Goal: Information Seeking & Learning: Learn about a topic

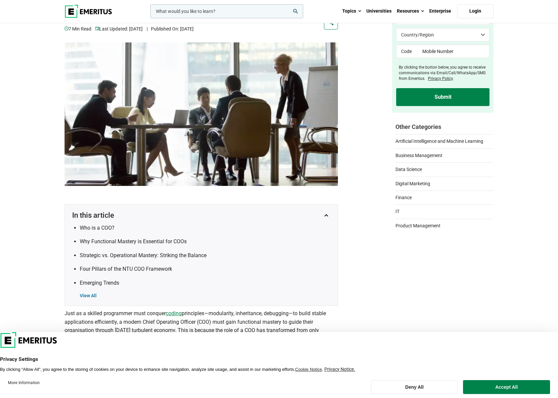
scroll to position [99, 0]
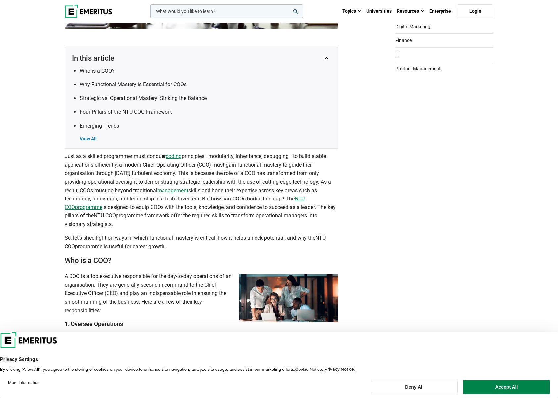
scroll to position [232, 0]
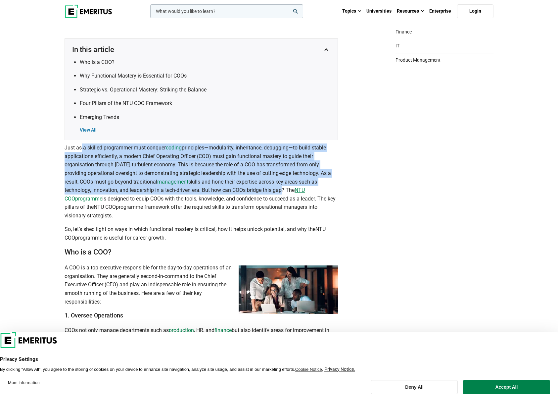
drag, startPoint x: 80, startPoint y: 146, endPoint x: 280, endPoint y: 191, distance: 204.4
click at [280, 191] on p "Just as a skilled programmer must conquer coding principles—modularity, inherit…" at bounding box center [202, 181] width 274 height 76
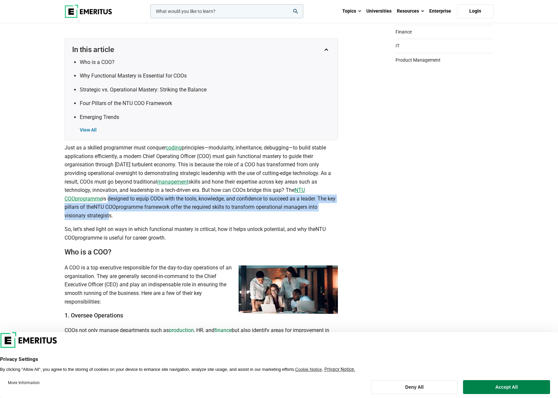
drag, startPoint x: 97, startPoint y: 198, endPoint x: 107, endPoint y: 215, distance: 19.6
click at [107, 215] on p "Just as a skilled programmer must conquer coding principles—modularity, inherit…" at bounding box center [202, 181] width 274 height 76
drag, startPoint x: 107, startPoint y: 215, endPoint x: 173, endPoint y: 234, distance: 68.1
click at [173, 234] on p "So, let’s shed light on ways in which functional mastery is critical, how it he…" at bounding box center [202, 233] width 274 height 17
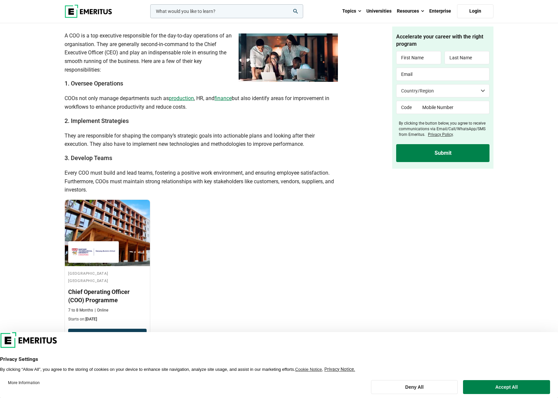
scroll to position [397, 0]
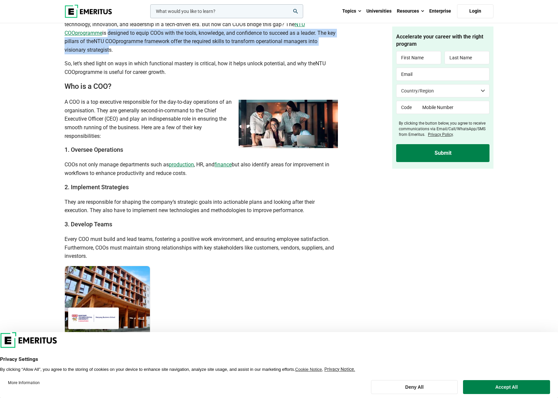
drag, startPoint x: 65, startPoint y: 104, endPoint x: 115, endPoint y: 139, distance: 60.9
click at [115, 139] on p "A COO is a top executive responsible for the day-to-day operations of an organi…" at bounding box center [202, 119] width 274 height 42
drag, startPoint x: 115, startPoint y: 139, endPoint x: 199, endPoint y: 175, distance: 91.0
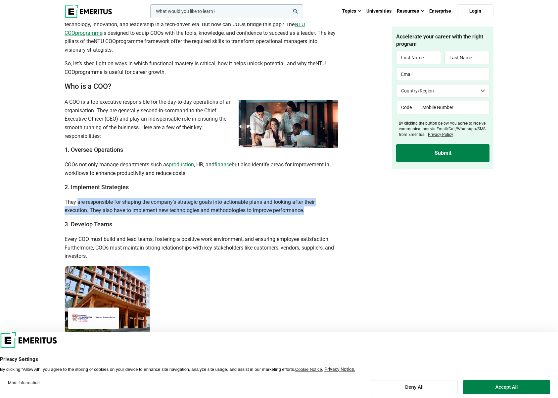
drag, startPoint x: 77, startPoint y: 198, endPoint x: 306, endPoint y: 208, distance: 229.0
click at [306, 208] on p "They are responsible for shaping the company’s strategic goals into actionable …" at bounding box center [202, 206] width 274 height 17
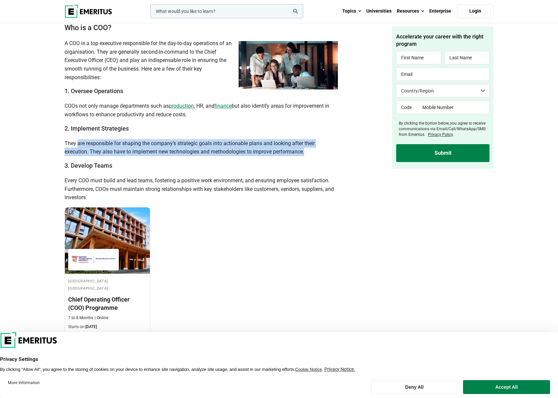
scroll to position [464, 0]
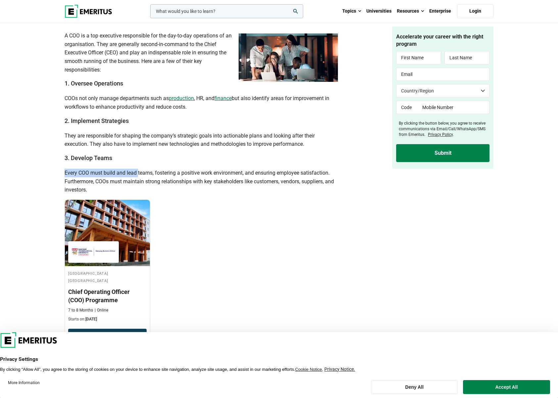
drag, startPoint x: 63, startPoint y: 172, endPoint x: 139, endPoint y: 174, distance: 75.9
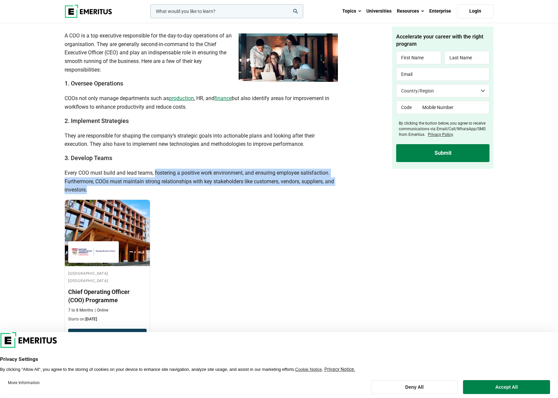
drag, startPoint x: 139, startPoint y: 174, endPoint x: 168, endPoint y: 188, distance: 32.4
click at [168, 188] on p "Every COO must build and lead teams, fostering a positive work environment, and…" at bounding box center [202, 181] width 274 height 25
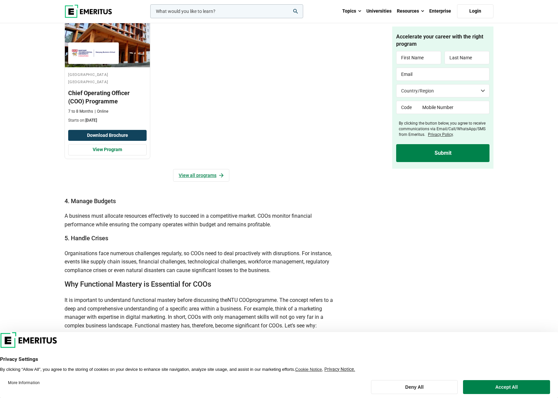
scroll to position [728, 0]
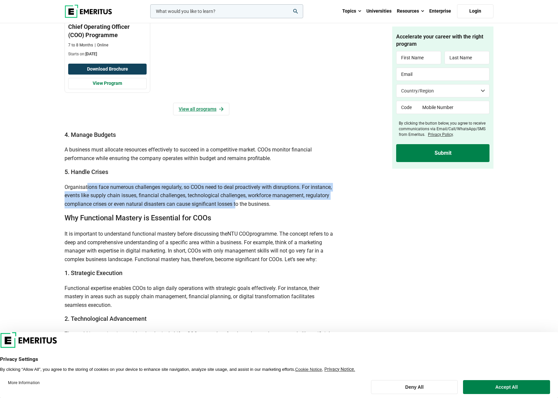
drag, startPoint x: 88, startPoint y: 182, endPoint x: 238, endPoint y: 207, distance: 152.8
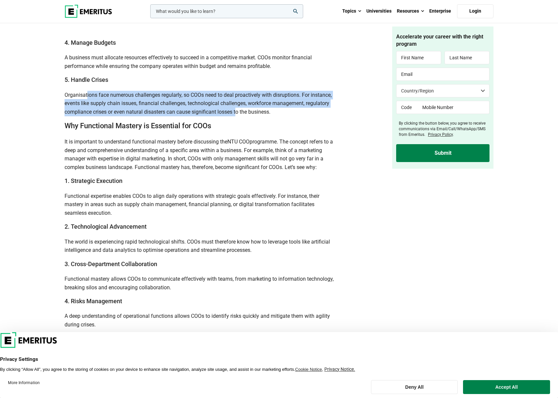
scroll to position [828, 0]
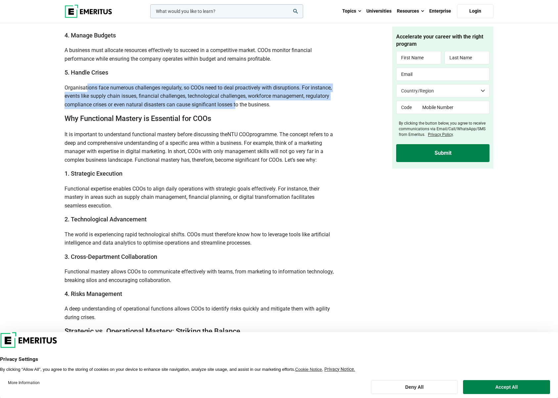
drag, startPoint x: 67, startPoint y: 135, endPoint x: 316, endPoint y: 164, distance: 251.0
click at [316, 164] on p "It is important to understand functional mastery before discussing the NTU COO …" at bounding box center [202, 147] width 274 height 34
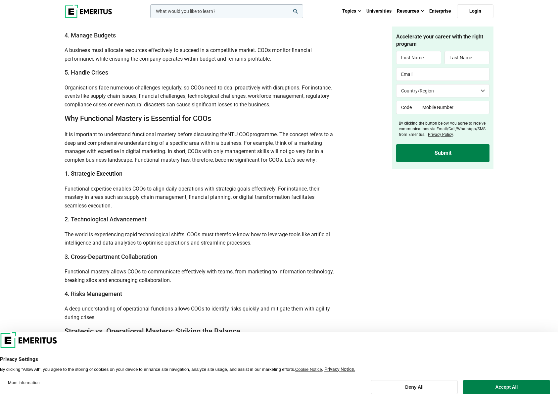
click at [155, 173] on h3 "1. Strategic Execution" at bounding box center [202, 173] width 274 height 8
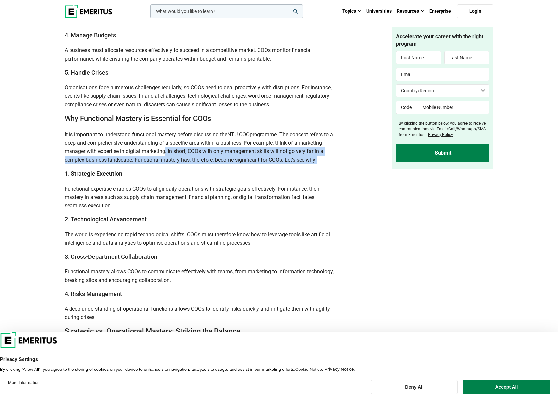
drag, startPoint x: 164, startPoint y: 153, endPoint x: 308, endPoint y: 163, distance: 144.1
click at [308, 163] on p "It is important to understand functional mastery before discussing the NTU COO …" at bounding box center [202, 147] width 274 height 34
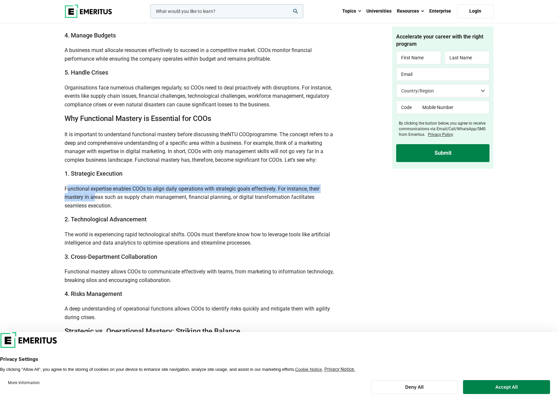
drag, startPoint x: 68, startPoint y: 191, endPoint x: 96, endPoint y: 195, distance: 28.8
click at [96, 195] on span "Functional expertise enables COOs to align daily operations with strategic goal…" at bounding box center [192, 196] width 255 height 23
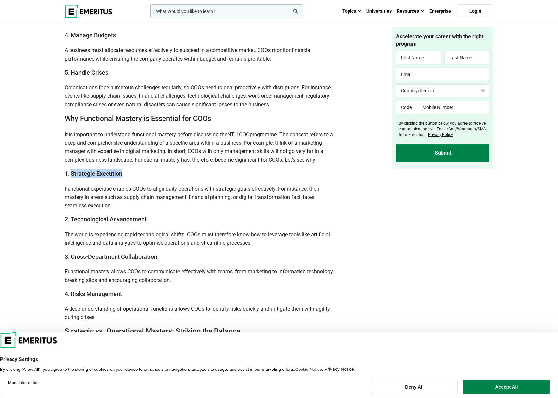
drag, startPoint x: 96, startPoint y: 195, endPoint x: 131, endPoint y: 175, distance: 40.8
click at [131, 175] on h3 "1. Strategic Execution" at bounding box center [202, 173] width 274 height 8
drag, startPoint x: 70, startPoint y: 219, endPoint x: 157, endPoint y: 223, distance: 87.5
click at [157, 223] on h3 "2. Technological Advancement" at bounding box center [202, 219] width 274 height 8
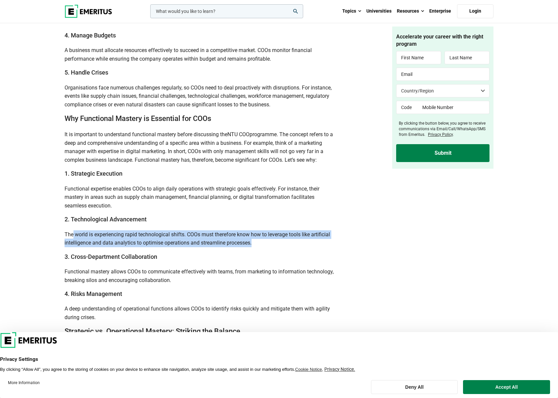
drag, startPoint x: 74, startPoint y: 233, endPoint x: 287, endPoint y: 244, distance: 213.5
click at [287, 244] on p "The world is experiencing rapid technological shifts. COOs must therefore know …" at bounding box center [202, 238] width 274 height 17
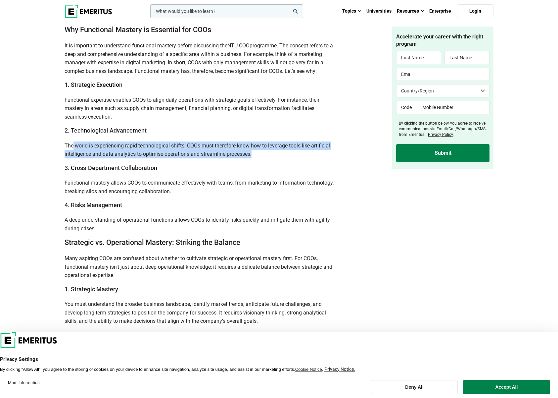
scroll to position [927, 0]
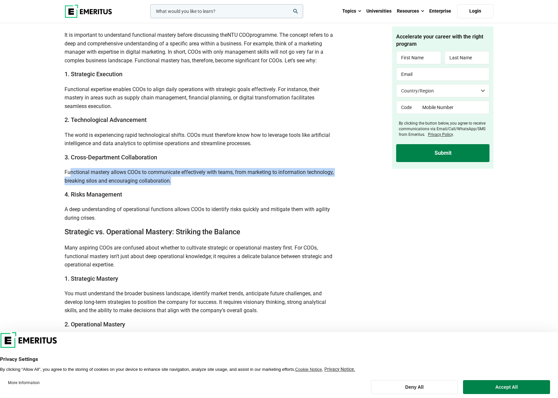
drag, startPoint x: 69, startPoint y: 170, endPoint x: 178, endPoint y: 176, distance: 108.8
click at [178, 176] on p "Functional mastery allows COOs to communicate effectively with teams, from mark…" at bounding box center [202, 176] width 274 height 17
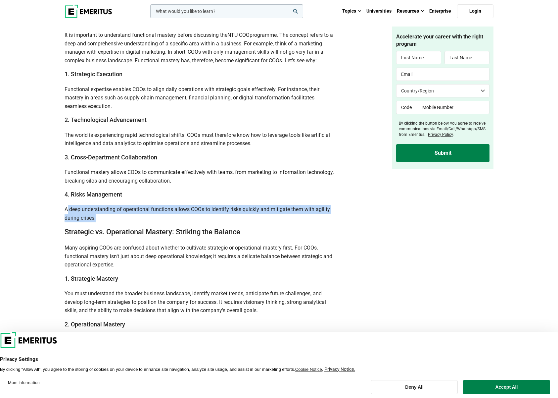
drag, startPoint x: 67, startPoint y: 209, endPoint x: 178, endPoint y: 216, distance: 111.8
click at [178, 216] on p "A deep understanding of operational functions allows COOs to identify risks qui…" at bounding box center [202, 213] width 274 height 17
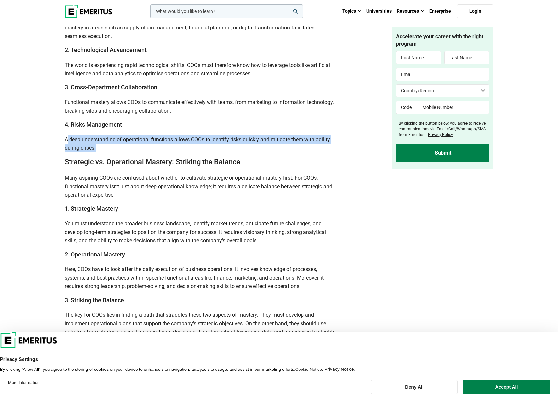
scroll to position [1026, 0]
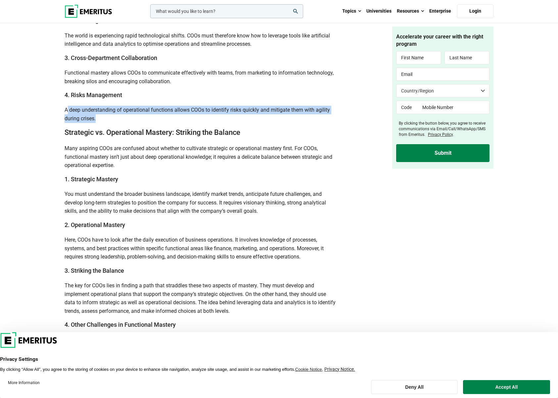
click at [164, 119] on p "A deep understanding of operational functions allows COOs to identify risks qui…" at bounding box center [202, 114] width 274 height 17
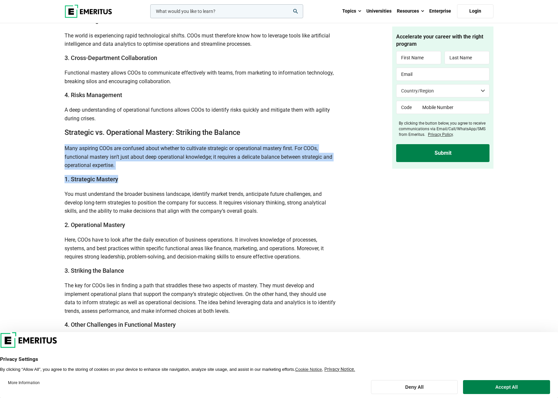
drag, startPoint x: 91, startPoint y: 153, endPoint x: 130, endPoint y: 175, distance: 44.0
click at [130, 175] on div "Home / Blog / Operations Management / How to Gain Functional Mastery with the N…" at bounding box center [206, 87] width 291 height 2155
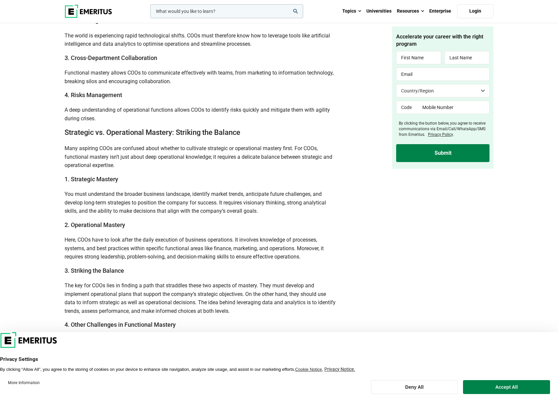
drag, startPoint x: 130, startPoint y: 175, endPoint x: 100, endPoint y: 186, distance: 31.5
click at [100, 186] on div "In this article Who is a COO? Why Functional Mastery is Essential for COOs Stra…" at bounding box center [202, 134] width 274 height 1780
drag, startPoint x: 69, startPoint y: 194, endPoint x: 179, endPoint y: 191, distance: 110.6
click at [179, 191] on span "You must understand the broader business landscape, identify market trends, ant…" at bounding box center [196, 202] width 262 height 23
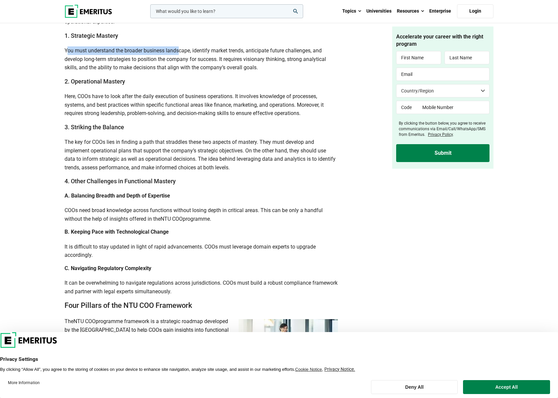
scroll to position [1126, 0]
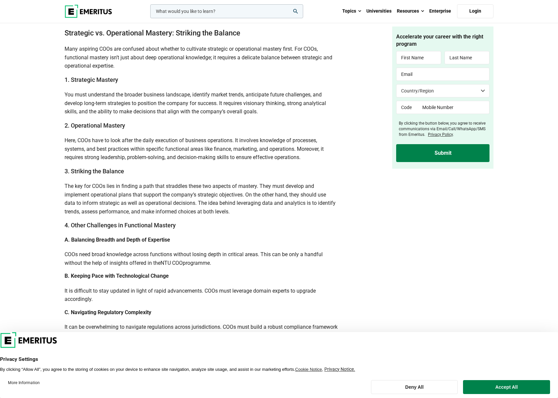
click at [152, 70] on p "Many aspiring COOs are confused about whether to cultivate strategic or operati…" at bounding box center [202, 57] width 274 height 25
drag, startPoint x: 79, startPoint y: 96, endPoint x: 189, endPoint y: 97, distance: 109.9
click at [189, 97] on span "You must understand the broader business landscape, identify market trends, ant…" at bounding box center [196, 102] width 262 height 23
drag, startPoint x: 189, startPoint y: 97, endPoint x: 159, endPoint y: 99, distance: 30.2
click at [159, 99] on p "You must understand the broader business landscape, identify market trends, ant…" at bounding box center [202, 102] width 274 height 25
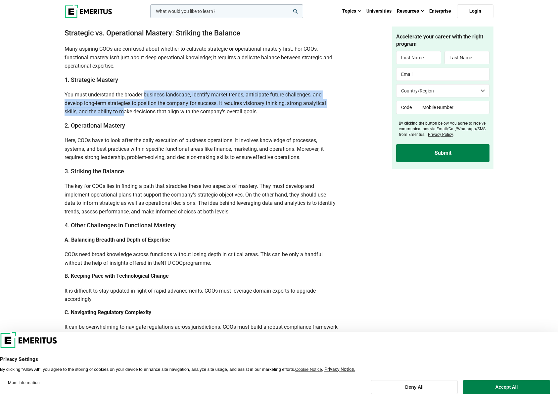
drag, startPoint x: 146, startPoint y: 96, endPoint x: 123, endPoint y: 112, distance: 27.8
click at [123, 112] on span "You must understand the broader business landscape, identify market trends, ant…" at bounding box center [196, 102] width 262 height 23
drag, startPoint x: 69, startPoint y: 140, endPoint x: 307, endPoint y: 156, distance: 239.3
click at [307, 156] on p "Here, COOs have to look after the daily execution of business operations. It in…" at bounding box center [202, 148] width 274 height 25
click at [149, 145] on span "Here, COOs have to look after the daily execution of business operations. It in…" at bounding box center [194, 148] width 259 height 23
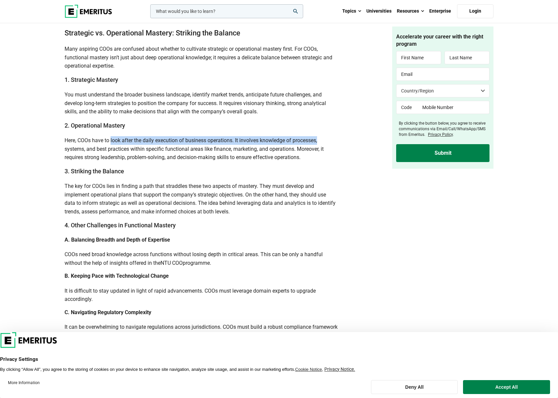
drag, startPoint x: 112, startPoint y: 139, endPoint x: 334, endPoint y: 144, distance: 222.9
click at [334, 144] on p "Here, COOs have to look after the daily execution of business operations. It in…" at bounding box center [202, 148] width 274 height 25
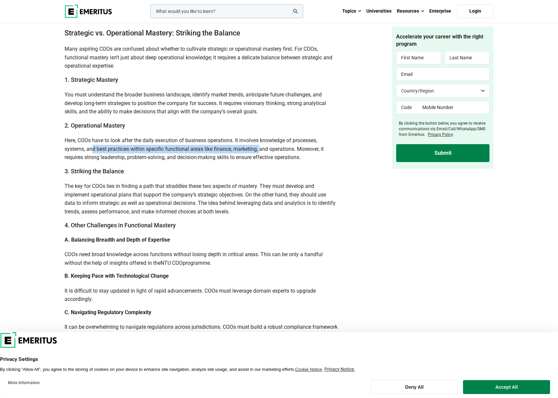
drag, startPoint x: 92, startPoint y: 150, endPoint x: 261, endPoint y: 151, distance: 168.2
click at [261, 151] on span "Here, COOs have to look after the daily execution of business operations. It in…" at bounding box center [194, 148] width 259 height 23
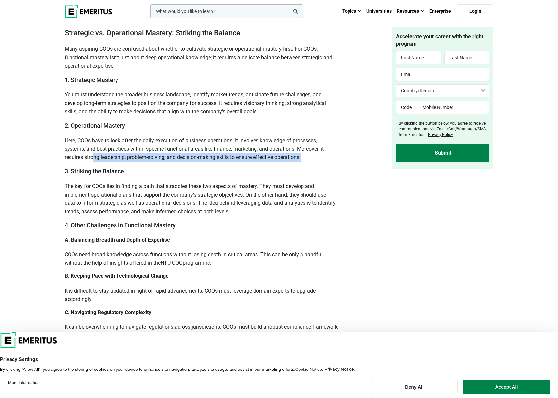
drag, startPoint x: 95, startPoint y: 158, endPoint x: 304, endPoint y: 161, distance: 208.6
click at [304, 161] on p "Here, COOs have to look after the daily execution of business operations. It in…" at bounding box center [202, 148] width 274 height 25
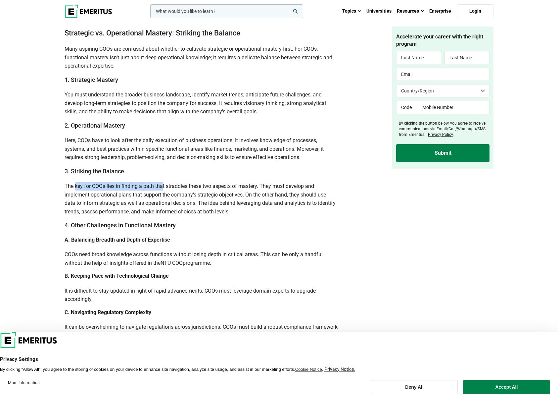
drag, startPoint x: 74, startPoint y: 184, endPoint x: 161, endPoint y: 188, distance: 86.5
click at [161, 188] on span "The key for COOs lies in finding a path that straddles these two aspects of mas…" at bounding box center [200, 199] width 271 height 32
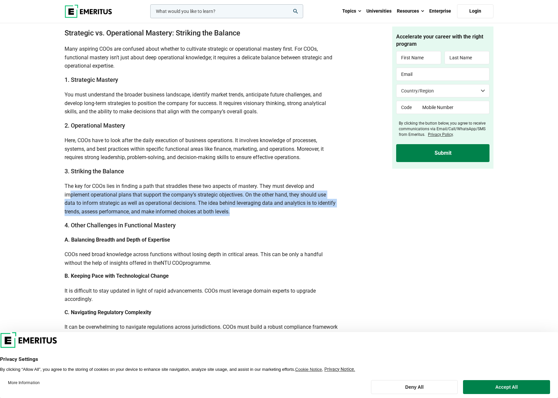
drag, startPoint x: 70, startPoint y: 194, endPoint x: 251, endPoint y: 212, distance: 182.0
click at [251, 212] on p "The key for COOs lies in finding a path that straddles these two aspects of mas…" at bounding box center [202, 199] width 274 height 34
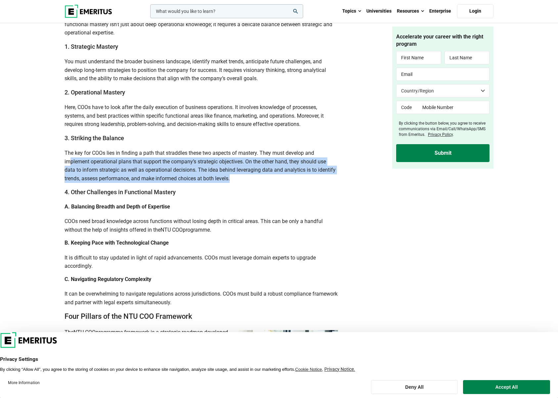
scroll to position [1192, 0]
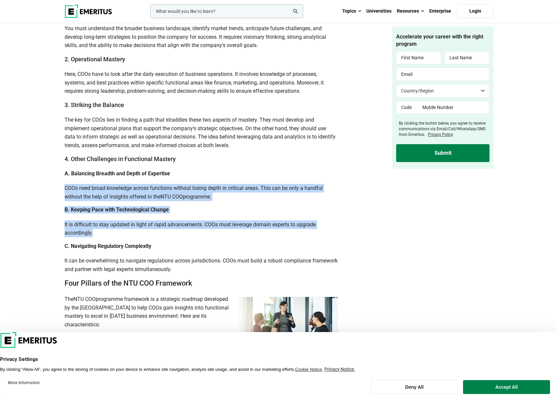
drag, startPoint x: 57, startPoint y: 187, endPoint x: 123, endPoint y: 229, distance: 78.3
click at [123, 229] on article "Home / Blog / Operations Management / How to Gain Functional Mastery with the N…" at bounding box center [279, 161] width 558 height 2633
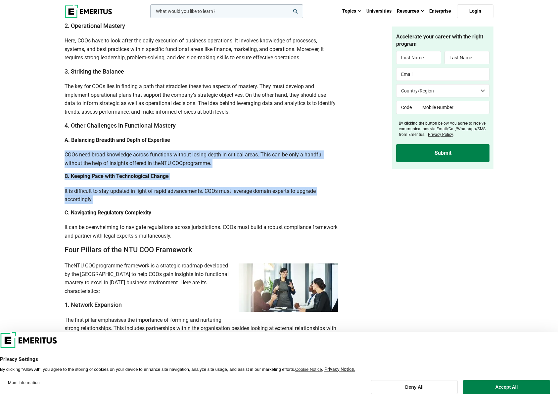
scroll to position [1258, 0]
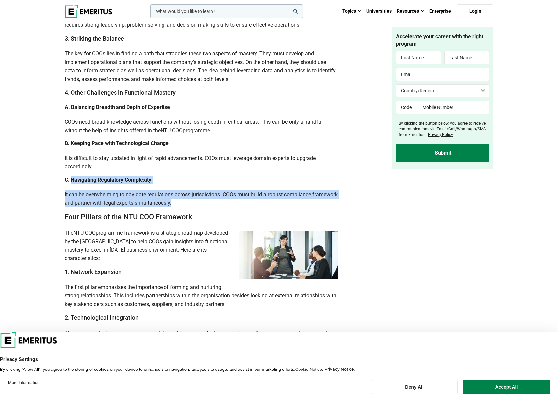
drag, startPoint x: 73, startPoint y: 180, endPoint x: 219, endPoint y: 205, distance: 148.9
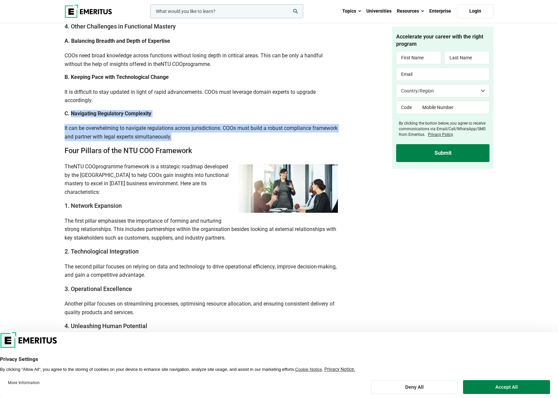
scroll to position [1358, 0]
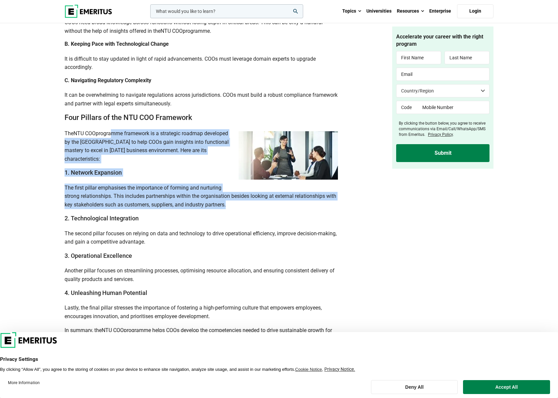
drag, startPoint x: 123, startPoint y: 130, endPoint x: 241, endPoint y: 208, distance: 142.3
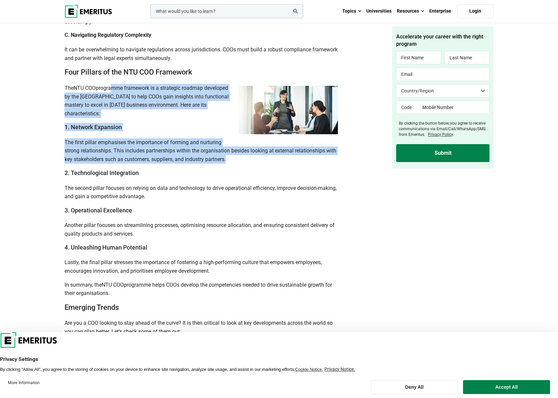
scroll to position [1424, 0]
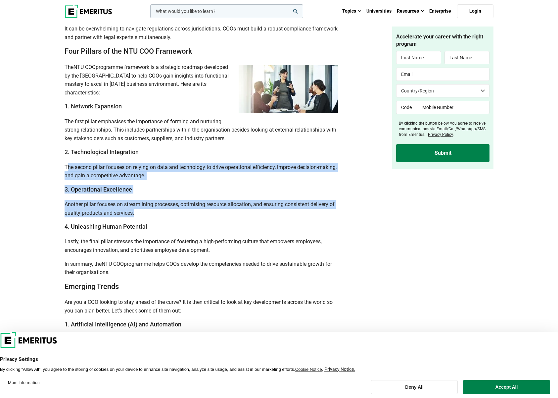
drag, startPoint x: 68, startPoint y: 166, endPoint x: 143, endPoint y: 212, distance: 88.0
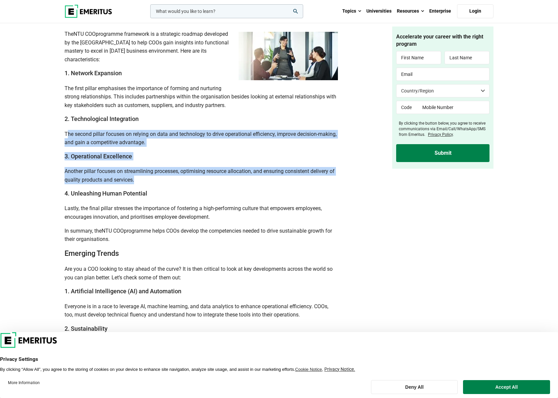
scroll to position [1490, 0]
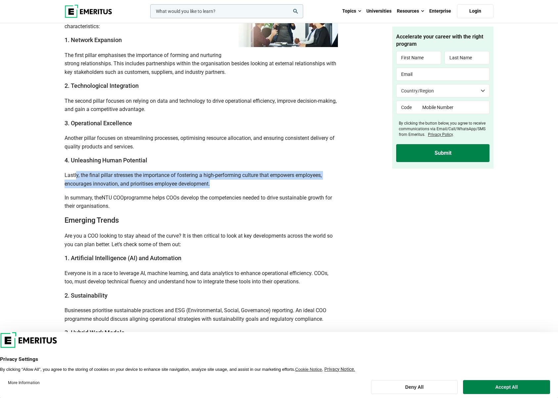
drag, startPoint x: 76, startPoint y: 175, endPoint x: 295, endPoint y: 181, distance: 219.3
click at [295, 181] on p "Lastly, the final pillar stresses the importance of fostering a high-performing…" at bounding box center [202, 179] width 274 height 17
drag, startPoint x: 85, startPoint y: 195, endPoint x: 188, endPoint y: 209, distance: 103.3
click at [188, 209] on p "In summary, the NTU COO programme helps COOs develop the competencies needed to…" at bounding box center [202, 201] width 274 height 17
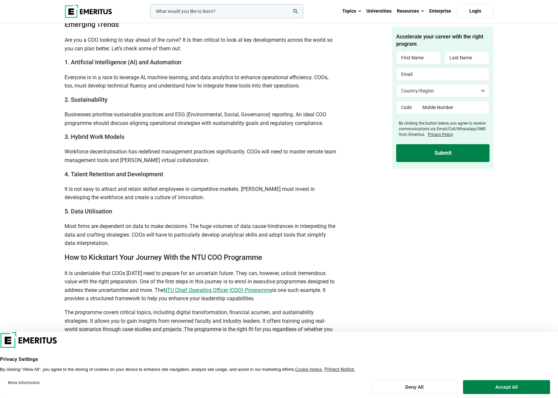
scroll to position [1689, 0]
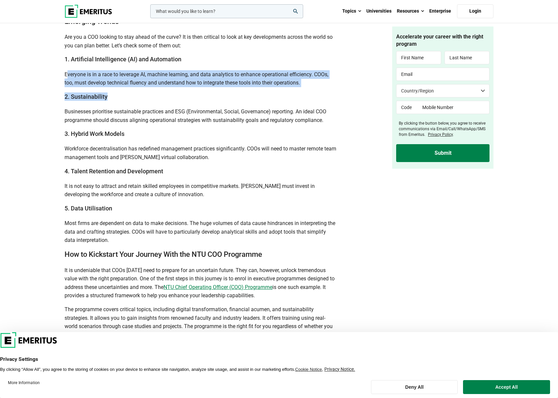
drag, startPoint x: 68, startPoint y: 78, endPoint x: 132, endPoint y: 89, distance: 65.3
drag, startPoint x: 132, startPoint y: 89, endPoint x: 183, endPoint y: 95, distance: 51.6
click at [183, 95] on h3 "2. Sustainability" at bounding box center [202, 96] width 274 height 8
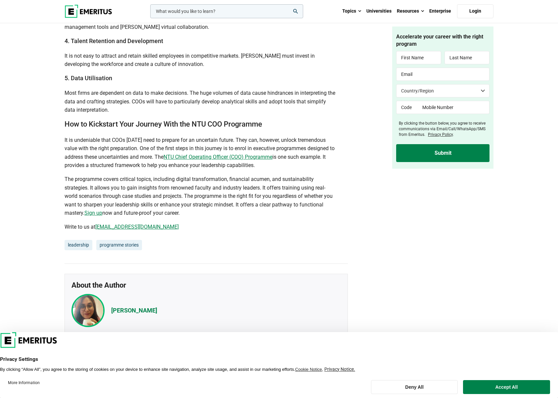
scroll to position [1821, 0]
